Goal: Task Accomplishment & Management: Use online tool/utility

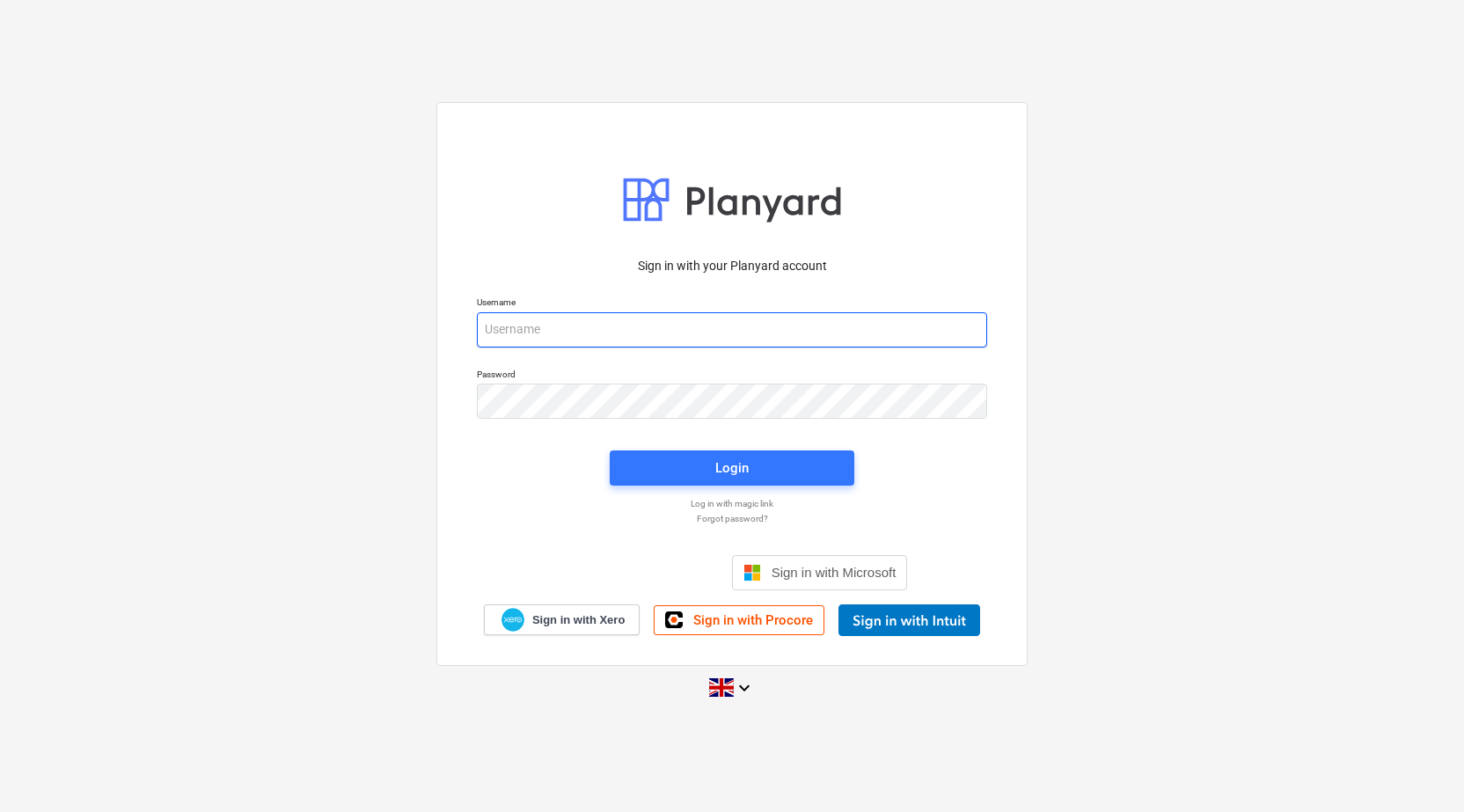
click at [522, 328] on input "email" at bounding box center [732, 330] width 510 height 35
type input "[PERSON_NAME][EMAIL_ADDRESS][PERSON_NAME][DOMAIN_NAME]"
drag, startPoint x: 657, startPoint y: 332, endPoint x: 359, endPoint y: 322, distance: 298.2
click at [359, 322] on div "Sign in with your Planyard account Username [PERSON_NAME][EMAIL_ADDRESS][PERSON…" at bounding box center [732, 405] width 1464 height 635
type input "[EMAIL_ADDRESS][DOMAIN_NAME]"
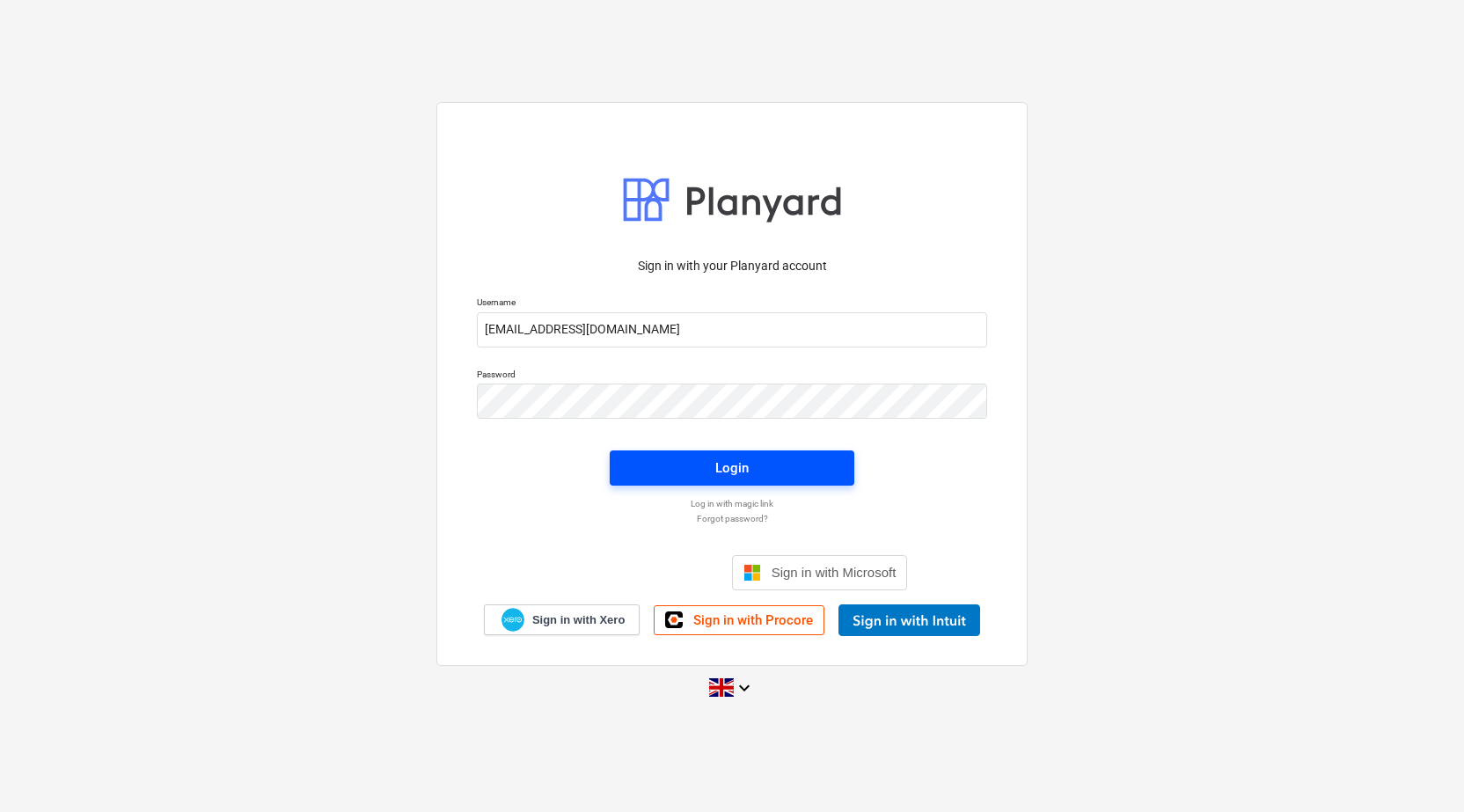
click at [718, 465] on div "Login" at bounding box center [732, 467] width 34 height 23
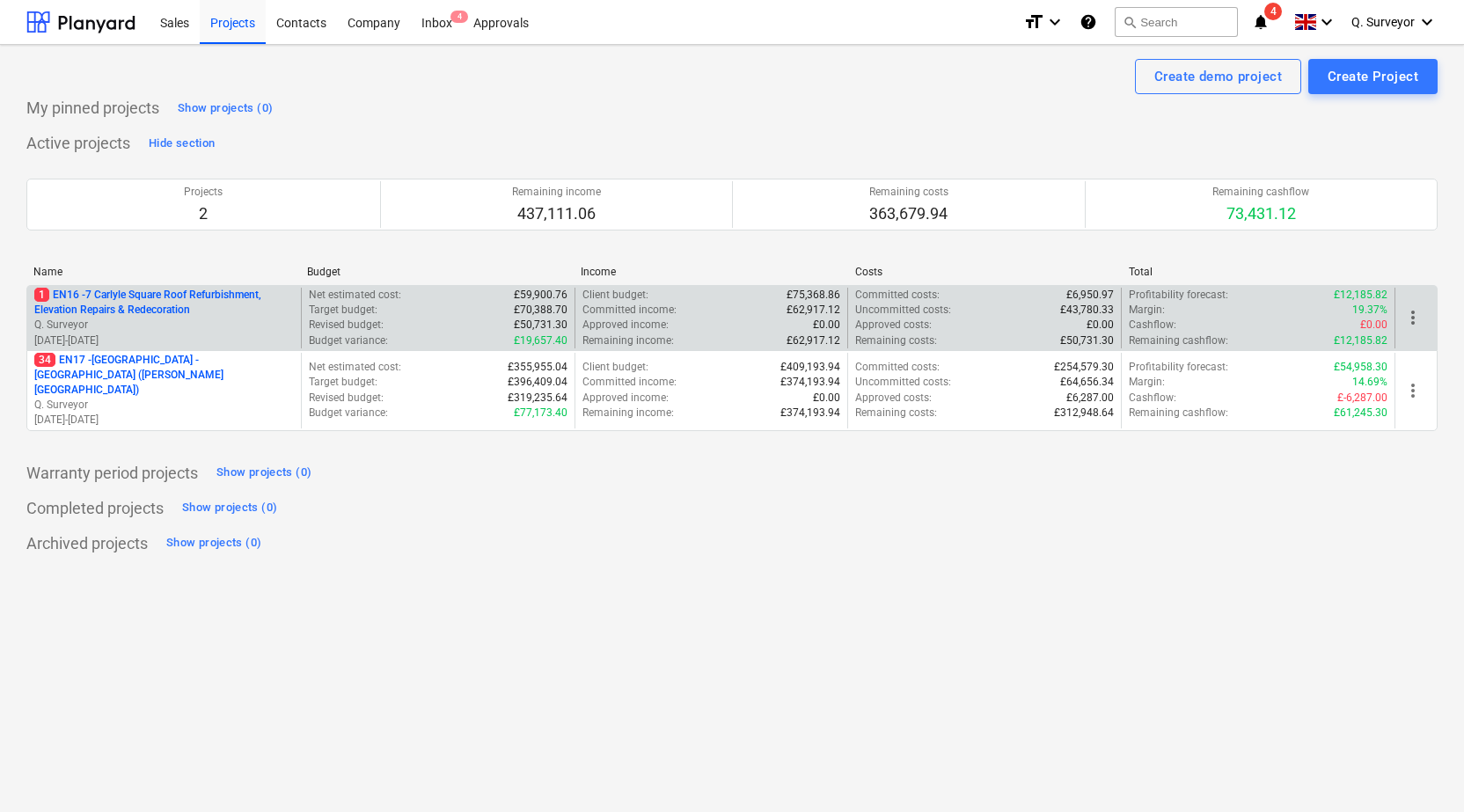
click at [197, 319] on p "Q. Surveyor" at bounding box center [164, 325] width 260 height 15
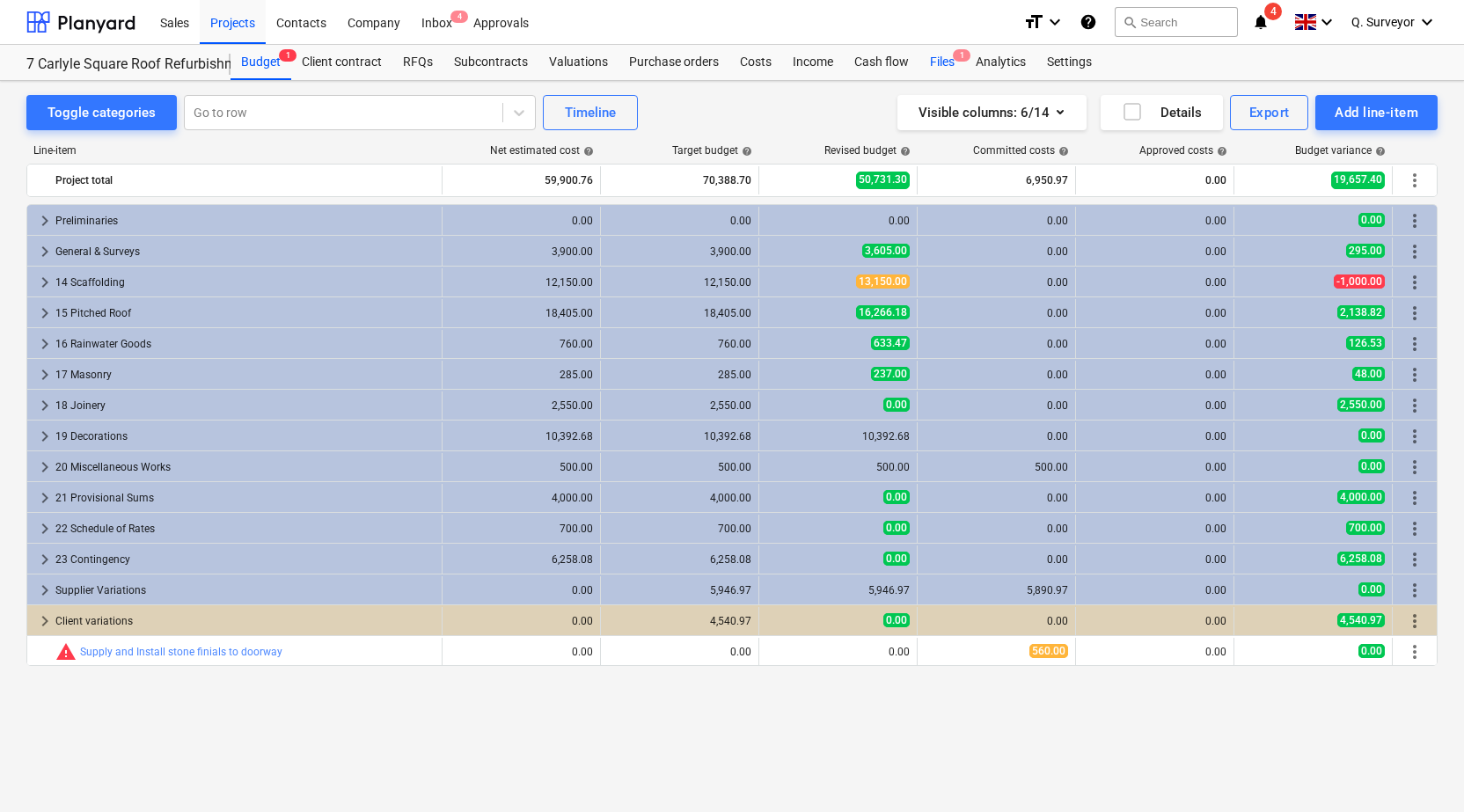
click at [942, 64] on div "Files 1" at bounding box center [942, 62] width 46 height 35
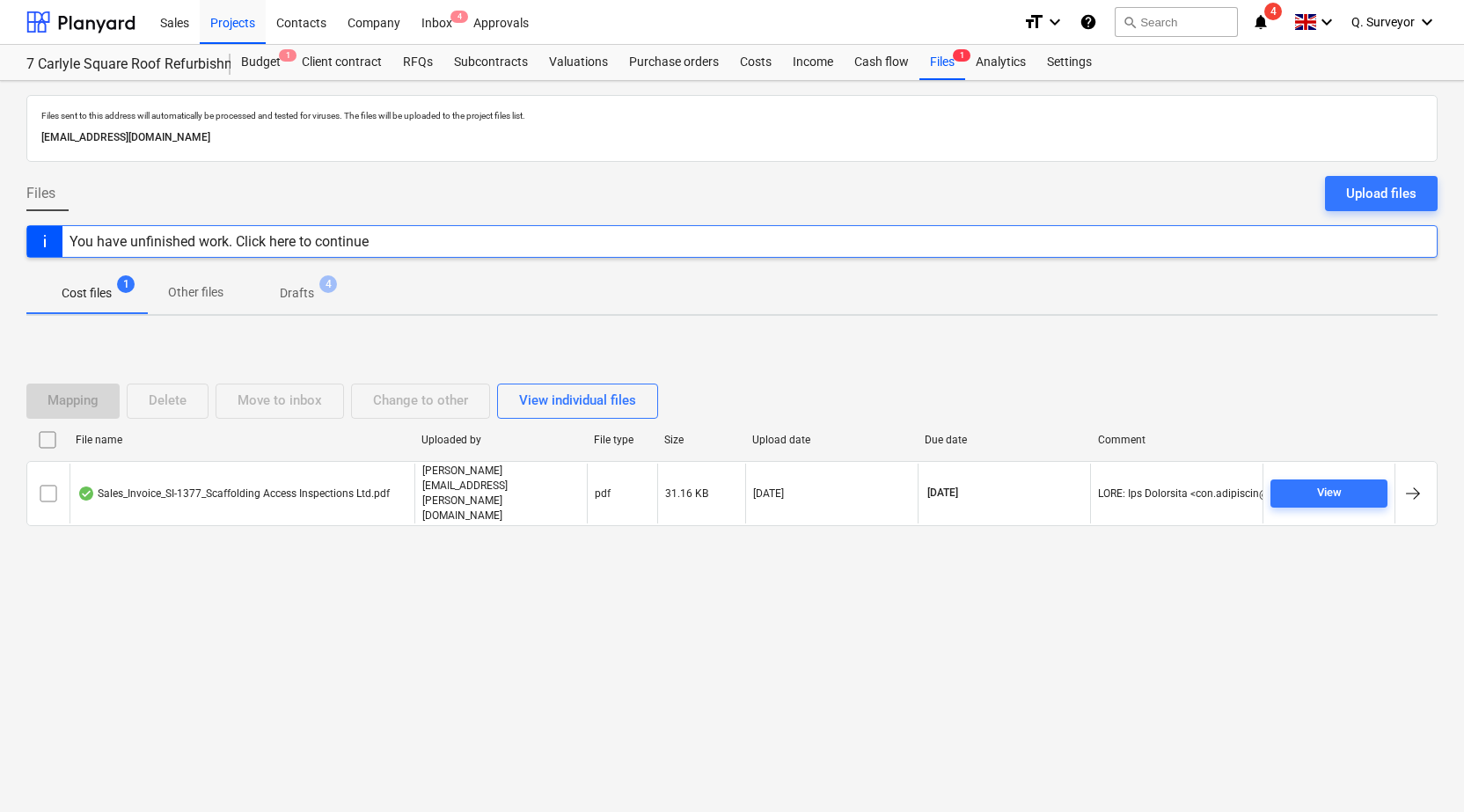
drag, startPoint x: 361, startPoint y: 136, endPoint x: 28, endPoint y: 140, distance: 333.0
click at [28, 140] on div "Files sent to this address will automatically be processed and tested for virus…" at bounding box center [731, 129] width 1411 height 67
copy p "[EMAIL_ADDRESS][DOMAIN_NAME]"
click at [290, 183] on div "Files sent to this address will automatically be processed and tested for virus…" at bounding box center [732, 446] width 1464 height 731
